Goal: Task Accomplishment & Management: Use online tool/utility

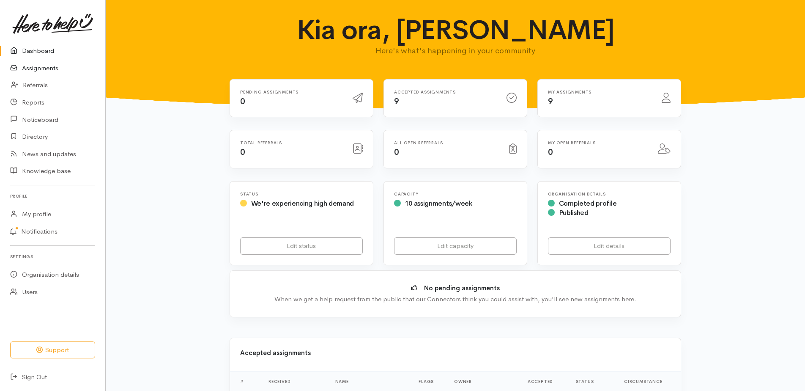
click at [42, 74] on link "Assignments" at bounding box center [52, 68] width 105 height 17
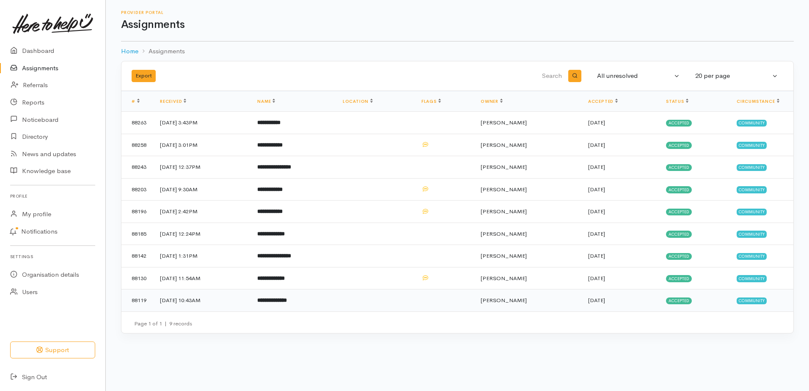
click at [287, 303] on b "**********" at bounding box center [272, 299] width 30 height 5
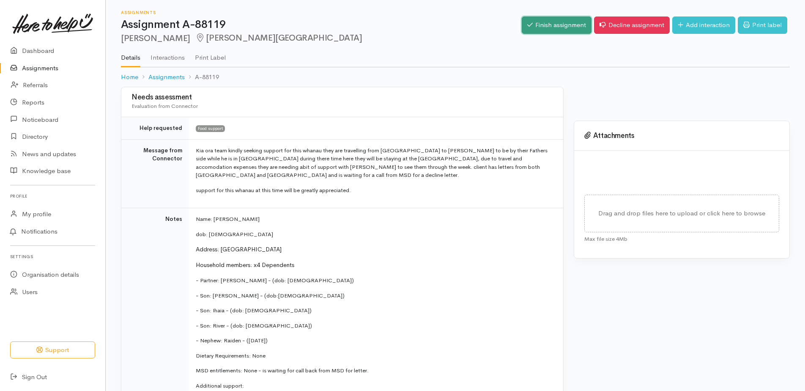
click at [522, 29] on link "Finish assignment" at bounding box center [557, 24] width 70 height 17
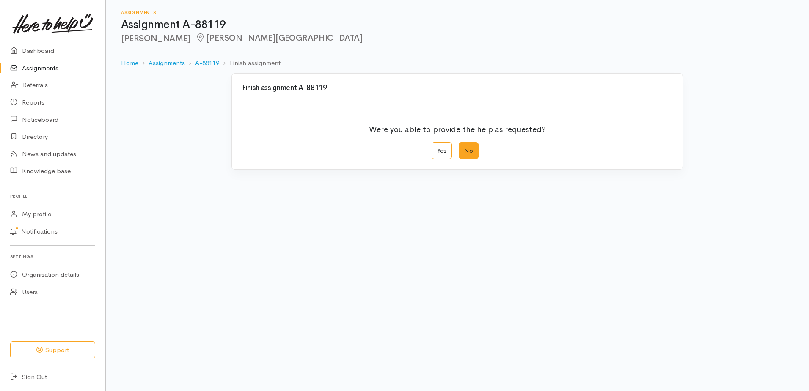
click at [473, 159] on label "No" at bounding box center [468, 150] width 20 height 17
click at [464, 148] on input "No" at bounding box center [460, 144] width 5 height 5
radio input "true"
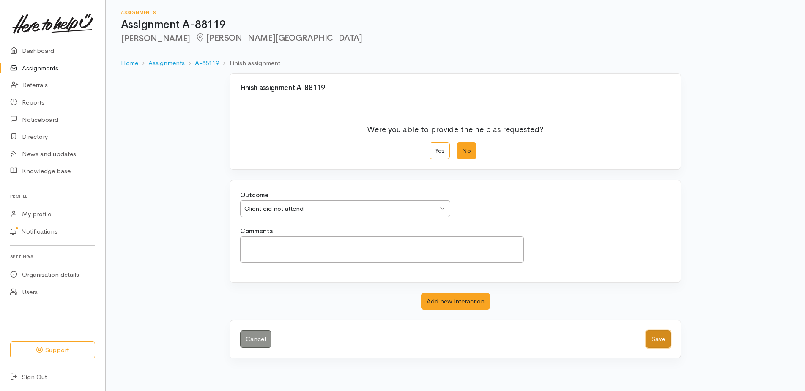
click at [648, 348] on button "Save" at bounding box center [658, 338] width 25 height 17
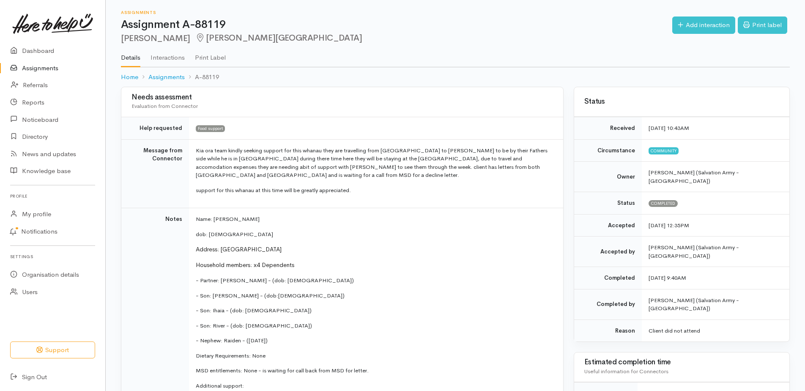
click at [54, 71] on link "Assignments" at bounding box center [52, 68] width 105 height 17
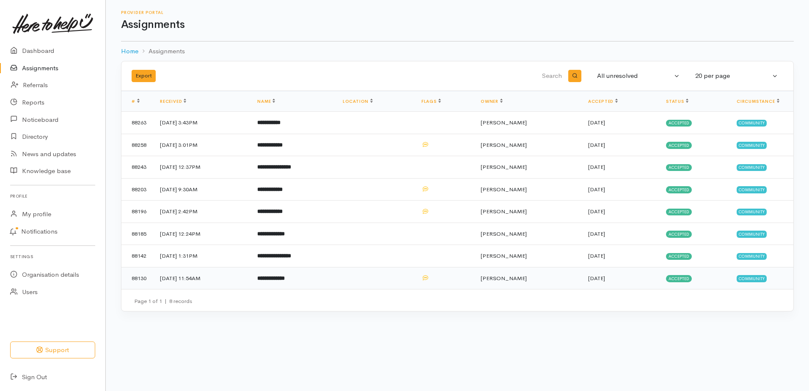
click at [522, 282] on span "[PERSON_NAME]" at bounding box center [503, 278] width 46 height 7
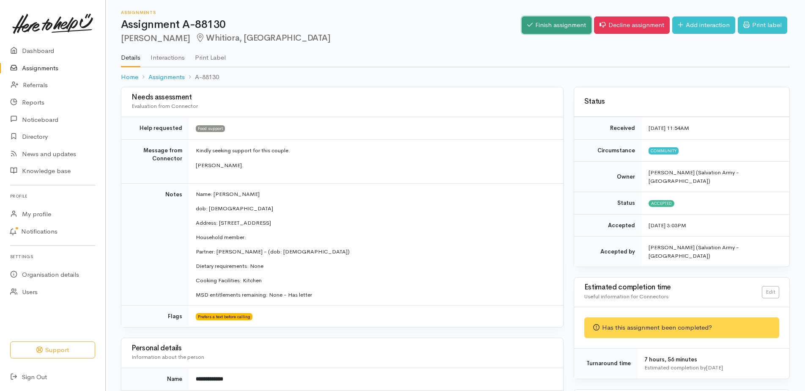
click at [522, 21] on link "Finish assignment" at bounding box center [557, 24] width 70 height 17
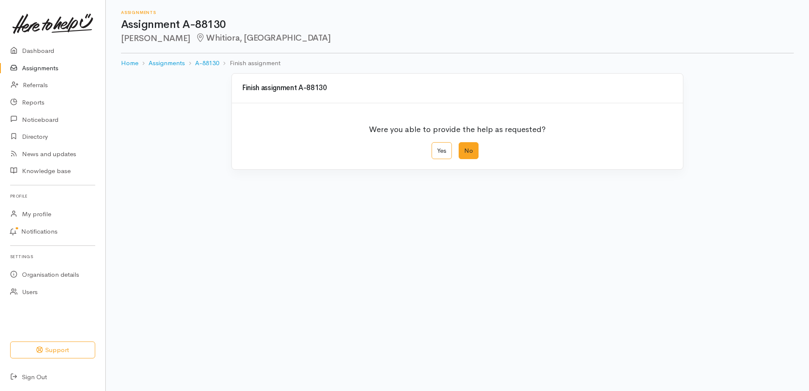
click at [471, 159] on label "No" at bounding box center [468, 150] width 20 height 17
click at [464, 148] on input "No" at bounding box center [460, 144] width 5 height 5
radio input "true"
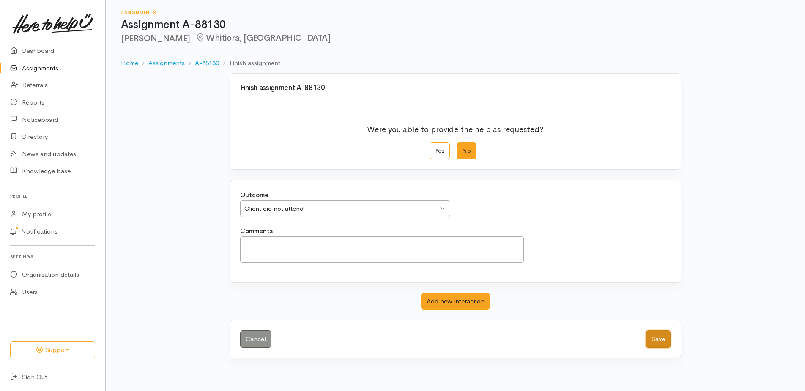
click at [655, 348] on button "Save" at bounding box center [658, 338] width 25 height 17
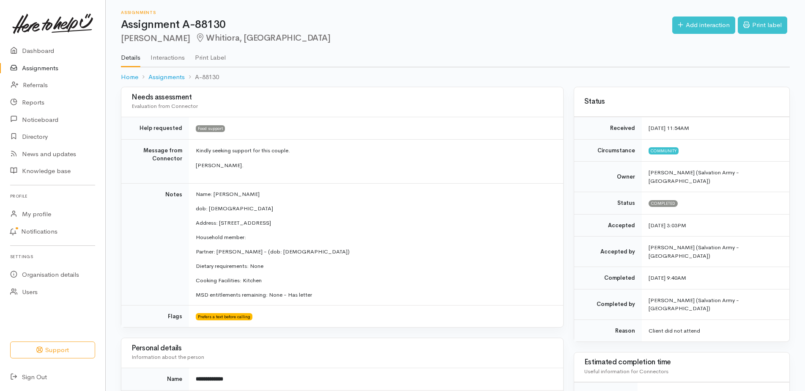
click at [35, 75] on link "Assignments" at bounding box center [52, 68] width 105 height 17
